Goal: Task Accomplishment & Management: Manage account settings

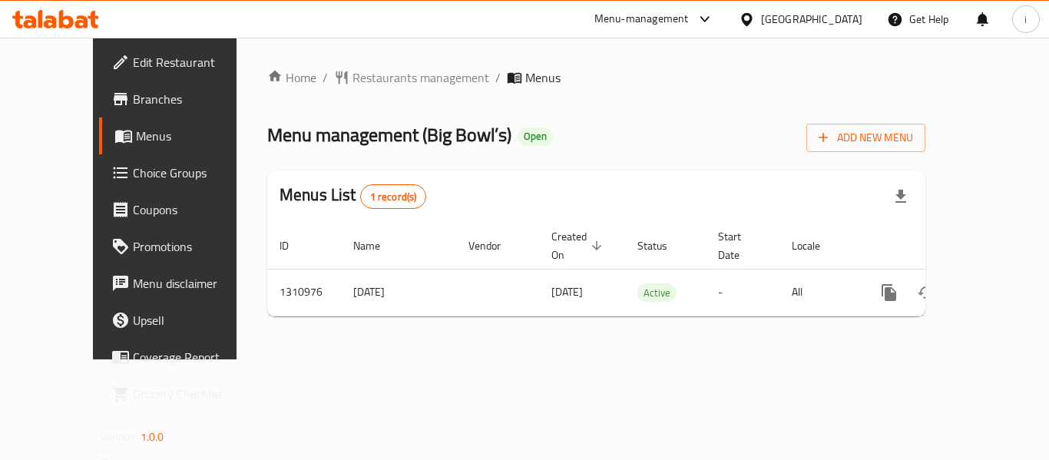
click at [56, 24] on icon at bounding box center [50, 21] width 13 height 13
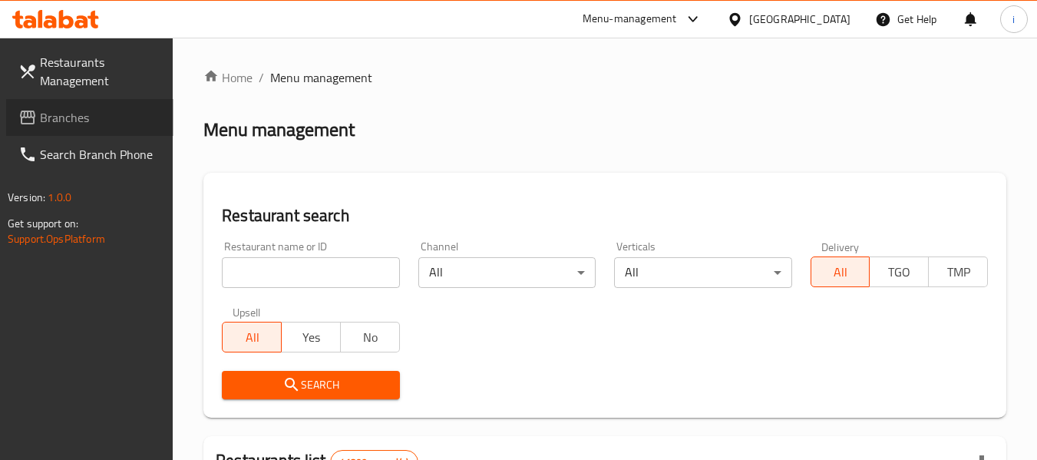
click at [121, 116] on span "Branches" at bounding box center [100, 117] width 121 height 18
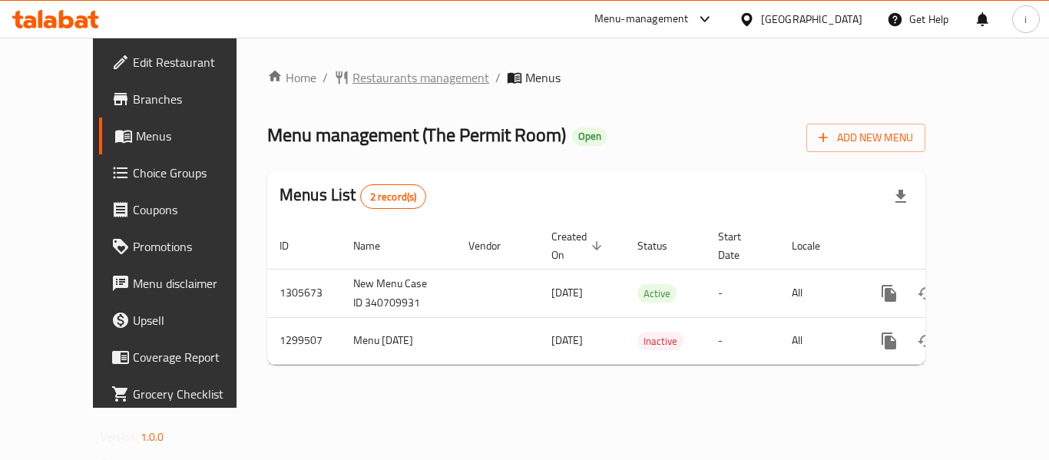
click at [387, 72] on span "Restaurants management" at bounding box center [420, 77] width 137 height 18
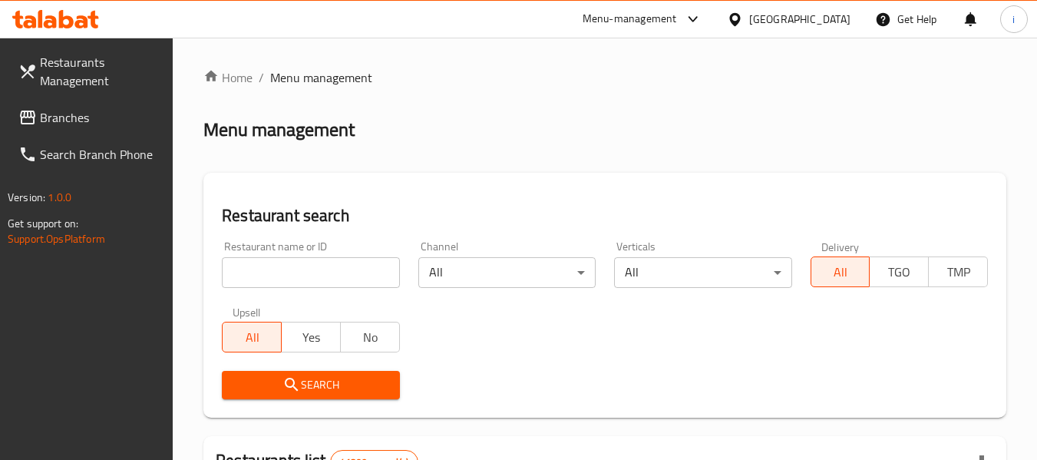
click at [266, 266] on input "search" at bounding box center [310, 272] width 177 height 31
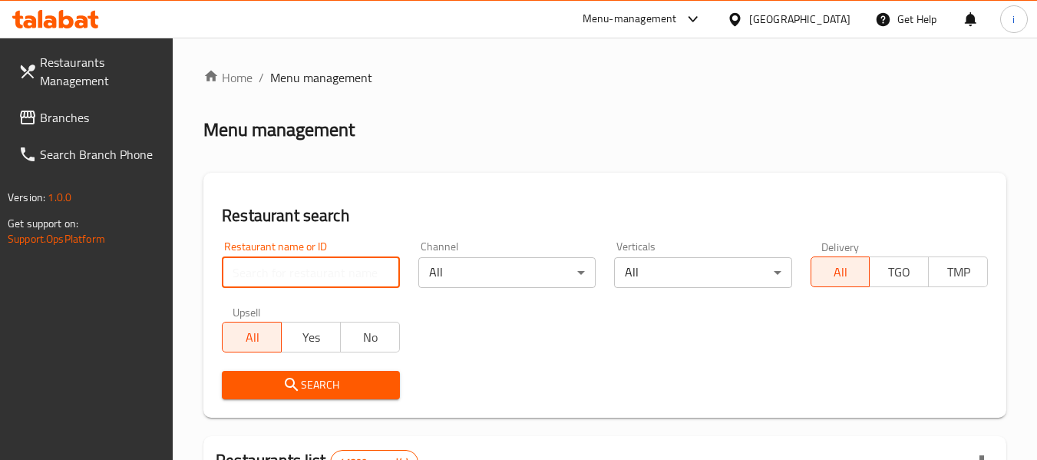
paste input "701373"
type input "701373"
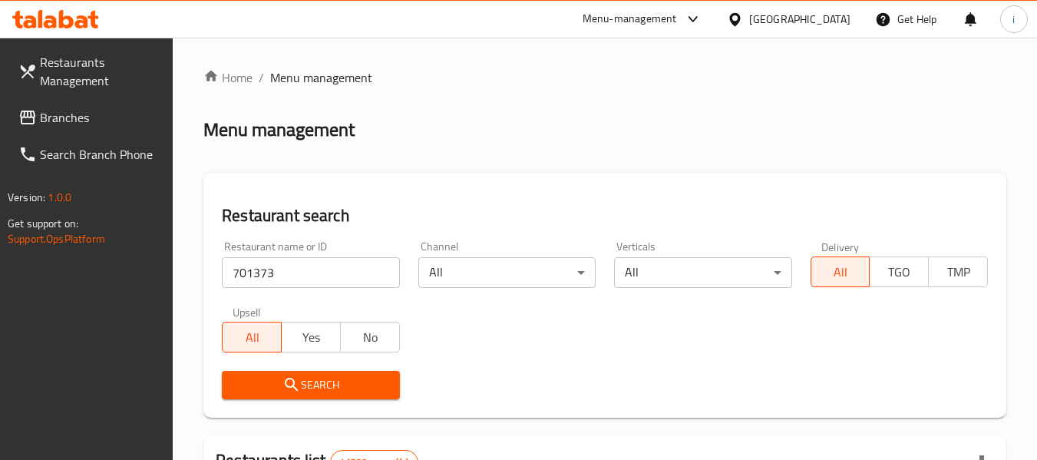
click at [274, 394] on span "Search" at bounding box center [310, 384] width 153 height 19
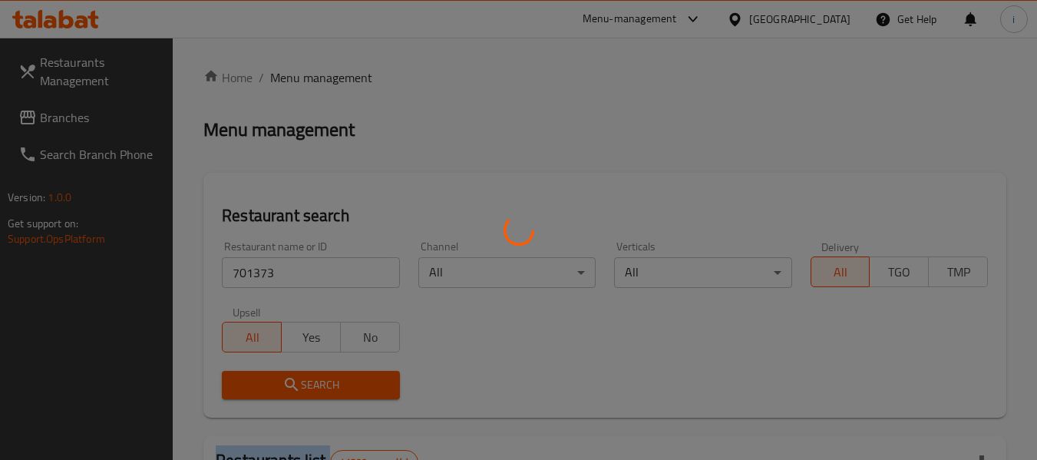
click at [274, 394] on div at bounding box center [518, 230] width 1037 height 460
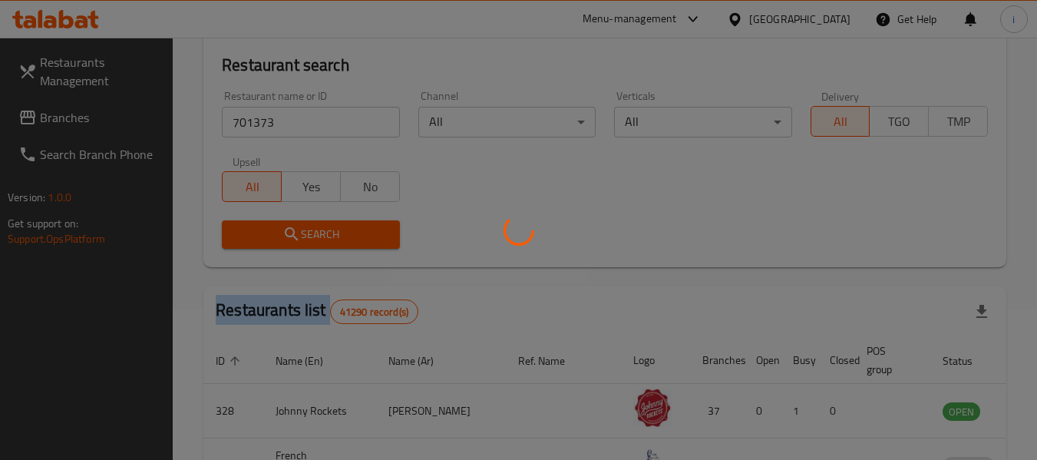
scroll to position [154, 0]
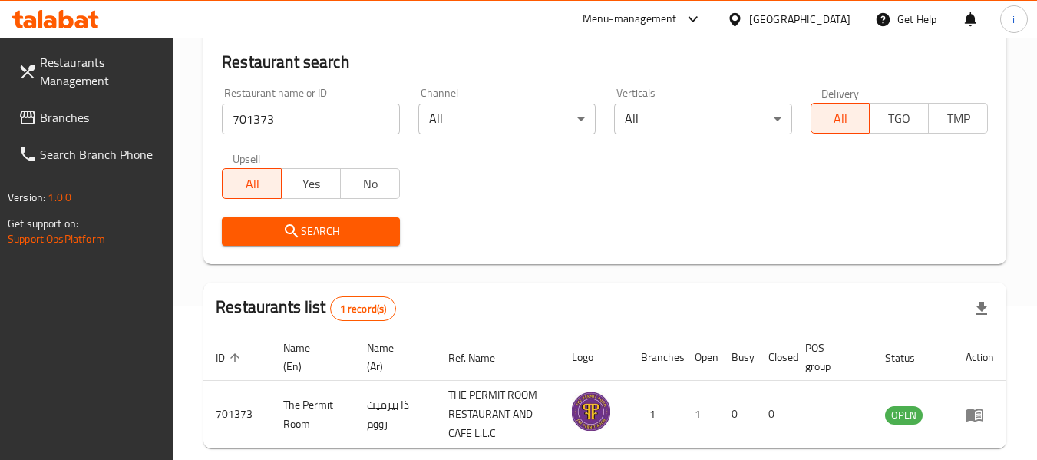
click at [799, 18] on div "[GEOGRAPHIC_DATA]" at bounding box center [799, 19] width 101 height 17
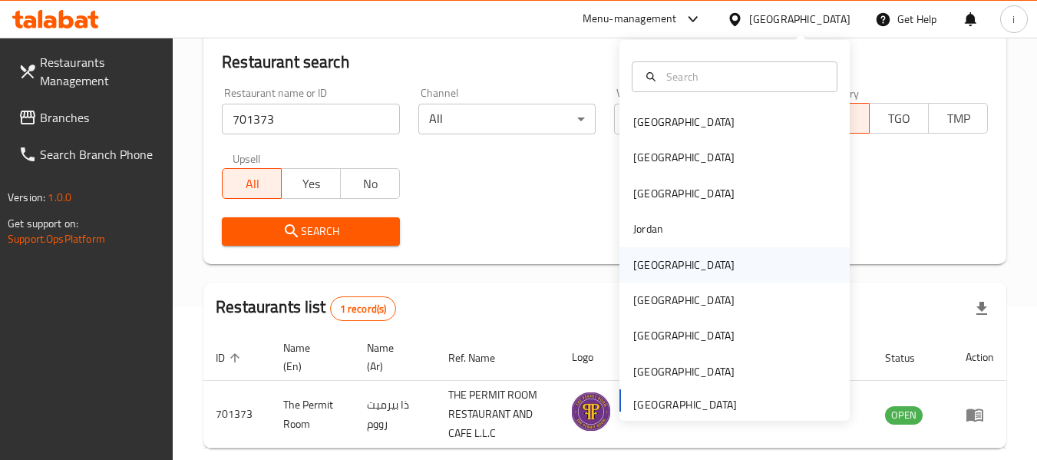
click at [661, 263] on div "Kuwait" at bounding box center [684, 264] width 126 height 35
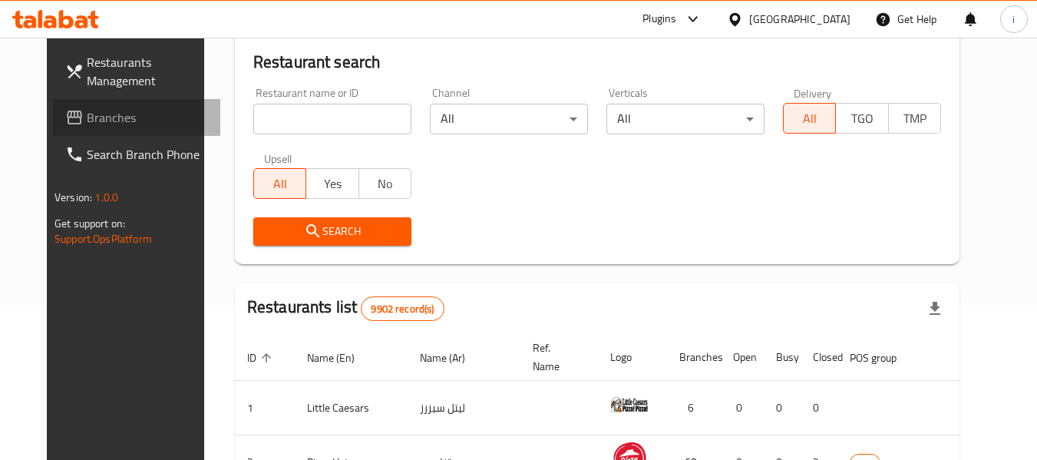
click at [87, 112] on span "Branches" at bounding box center [147, 117] width 121 height 18
